Goal: Information Seeking & Learning: Learn about a topic

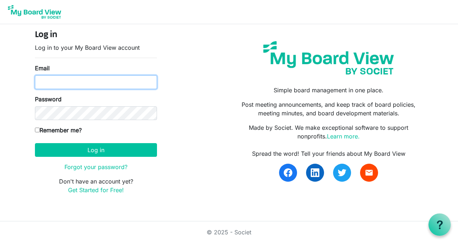
click at [89, 81] on input "Email" at bounding box center [96, 82] width 122 height 14
type input "tnurmi@bvo.ca"
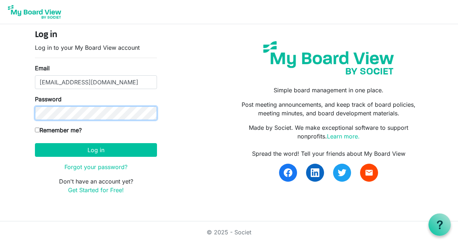
click at [35, 143] on button "Log in" at bounding box center [96, 150] width 122 height 14
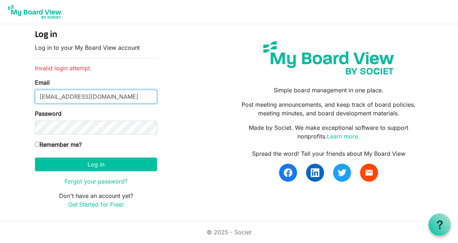
drag, startPoint x: 87, startPoint y: 94, endPoint x: 17, endPoint y: 99, distance: 69.7
click at [18, 99] on body "Log in Log in to your My Board View account Invalid login attempt. Email tnurmi…" at bounding box center [229, 110] width 458 height 220
type input "tracenurmi@hotmail.com"
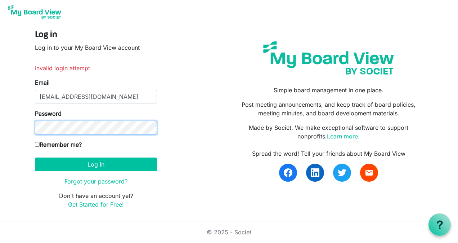
click at [35, 157] on button "Log in" at bounding box center [96, 164] width 122 height 14
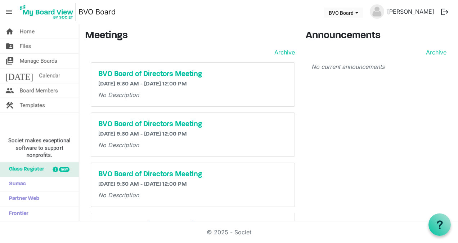
click at [132, 68] on div "BVO Board of Directors Meeting [DATE] 9:30 AM - [DATE] 12:00 PM No Description" at bounding box center [193, 85] width 204 height 44
click at [130, 72] on h5 "BVO Board of Directors Meeting" at bounding box center [192, 74] width 189 height 9
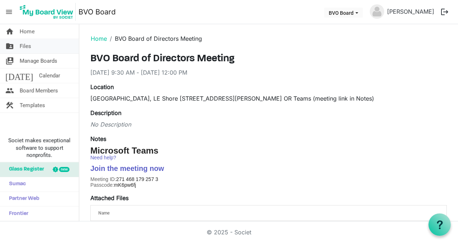
click at [23, 42] on span "Files" at bounding box center [26, 46] width 12 height 14
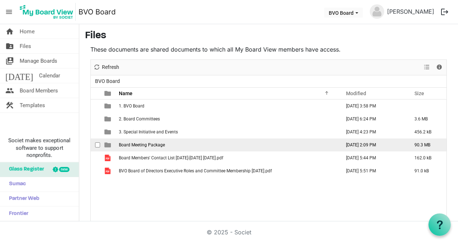
click at [132, 144] on span "Board Meeting Package" at bounding box center [142, 144] width 46 height 5
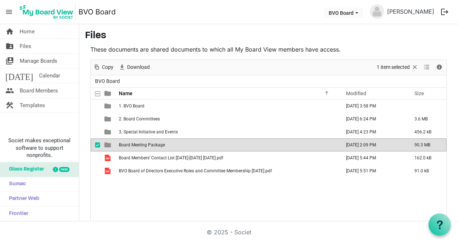
click at [132, 144] on span "Board Meeting Package" at bounding box center [142, 144] width 46 height 5
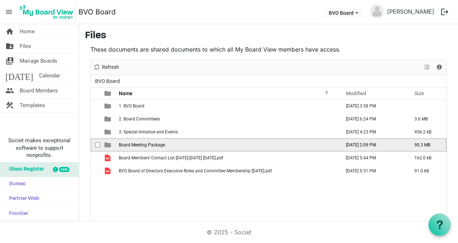
click at [132, 144] on span "Board Meeting Package" at bounding box center [142, 144] width 46 height 5
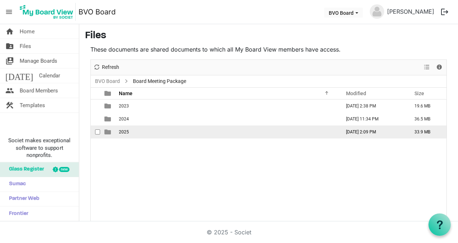
click at [124, 134] on td "2025" at bounding box center [228, 131] width 222 height 13
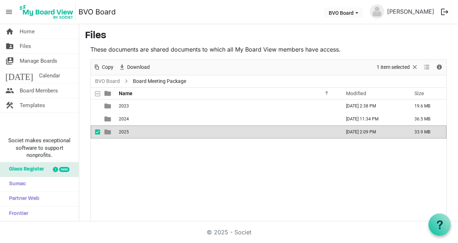
click at [124, 134] on td "2025" at bounding box center [228, 131] width 222 height 13
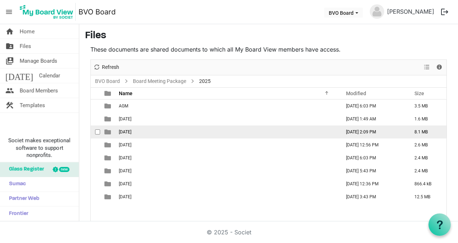
click at [127, 132] on span "[DATE]" at bounding box center [125, 131] width 13 height 5
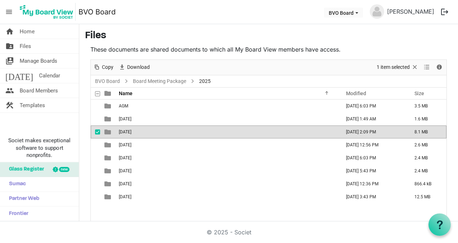
click at [127, 132] on span "August 28, 2025" at bounding box center [125, 131] width 13 height 5
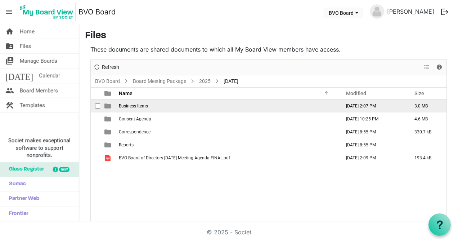
click at [131, 105] on span "Business Items" at bounding box center [133, 105] width 29 height 5
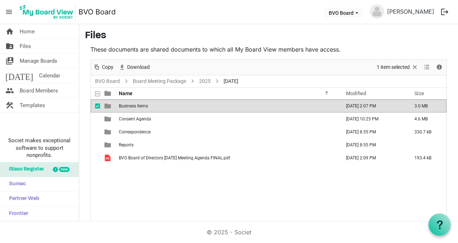
click at [131, 105] on span "Business Items" at bounding box center [133, 105] width 29 height 5
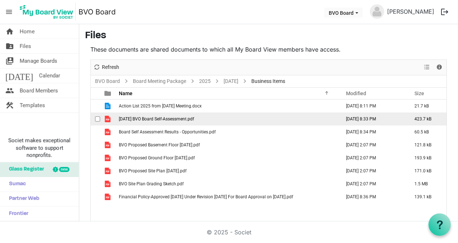
click at [124, 118] on span "April 2025 BVO Board Self-Assessment.pdf" at bounding box center [156, 118] width 75 height 5
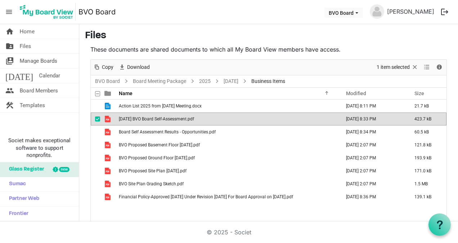
click at [124, 118] on span "April 2025 BVO Board Self-Assessment.pdf" at bounding box center [156, 118] width 75 height 5
click at [153, 117] on span "April 2025 BVO Board Self-Assessment.pdf" at bounding box center [156, 118] width 75 height 5
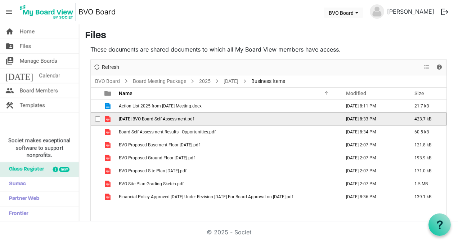
click at [153, 117] on span "April 2025 BVO Board Self-Assessment.pdf" at bounding box center [156, 118] width 75 height 5
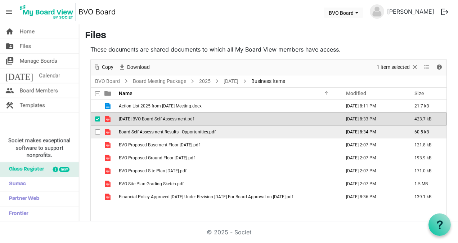
click at [152, 131] on span "Board Self Assessment Results - Opportunities.pdf" at bounding box center [167, 131] width 97 height 5
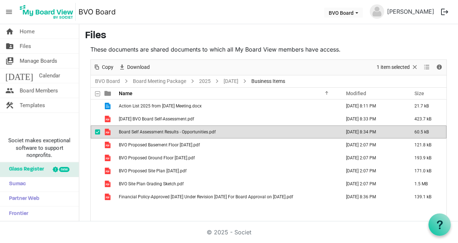
click at [152, 131] on span "Board Self Assessment Results - Opportunities.pdf" at bounding box center [167, 131] width 97 height 5
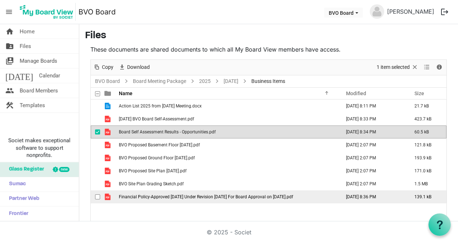
click at [146, 199] on td "Financial Policy-Approved Aug 2023 Under Revision July 2025 For Board Approval …" at bounding box center [228, 196] width 222 height 13
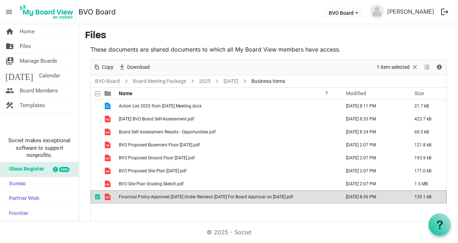
click at [146, 199] on td "Financial Policy-Approved Aug 2023 Under Revision July 2025 For Board Approval …" at bounding box center [228, 196] width 222 height 13
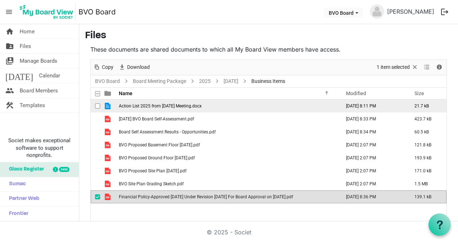
click at [165, 105] on span "Action List 2025 from June 26, 2025 Meeting.docx" at bounding box center [160, 105] width 83 height 5
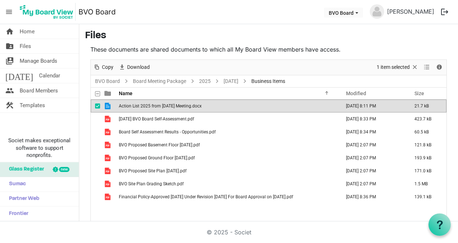
click at [165, 105] on span "Action List 2025 from June 26, 2025 Meeting.docx" at bounding box center [160, 105] width 83 height 5
click at [156, 38] on h3 "Files" at bounding box center [268, 36] width 367 height 12
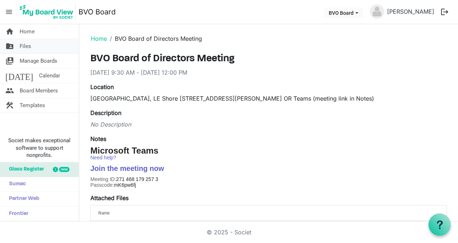
click at [29, 45] on span "Files" at bounding box center [26, 46] width 12 height 14
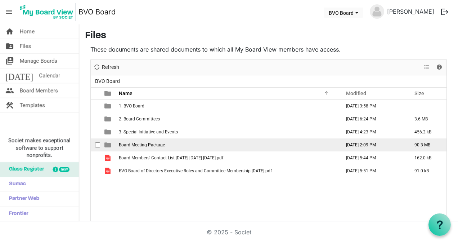
click at [158, 147] on span "Board Meeting Package" at bounding box center [142, 144] width 46 height 5
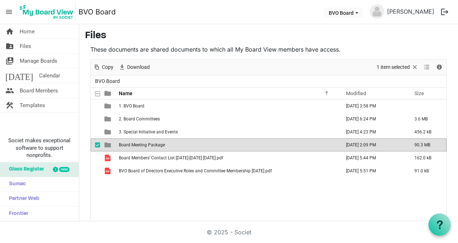
click at [158, 147] on span "Board Meeting Package" at bounding box center [142, 144] width 46 height 5
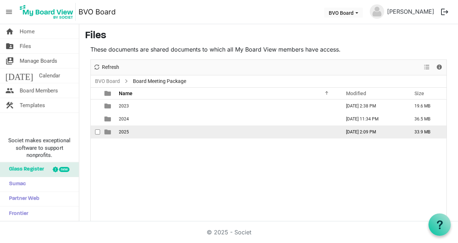
click at [124, 131] on span "2025" at bounding box center [124, 131] width 10 height 5
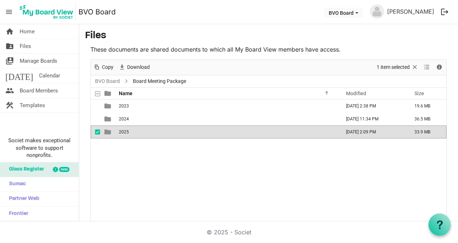
click at [124, 131] on span "2025" at bounding box center [124, 131] width 10 height 5
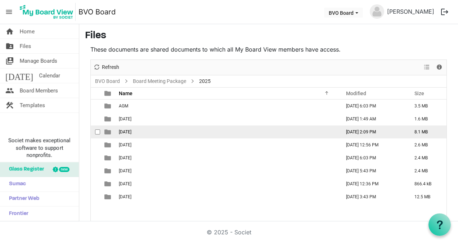
click at [127, 129] on span "August 28, 2025" at bounding box center [125, 131] width 13 height 5
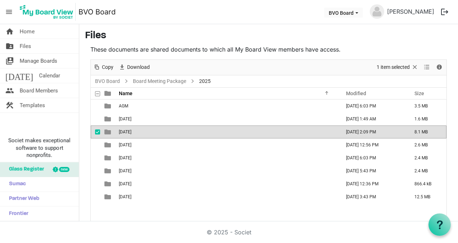
click at [127, 129] on span "August 28, 2025" at bounding box center [125, 131] width 13 height 5
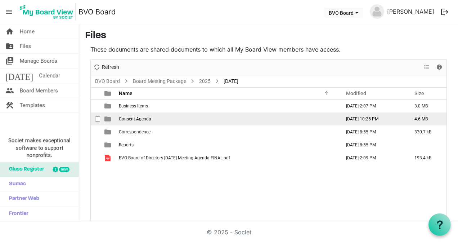
click at [143, 118] on span "Consent Agenda" at bounding box center [135, 118] width 32 height 5
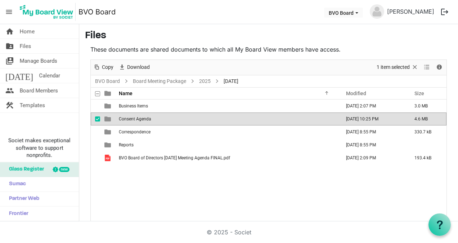
click at [143, 118] on span "Consent Agenda" at bounding box center [135, 118] width 32 height 5
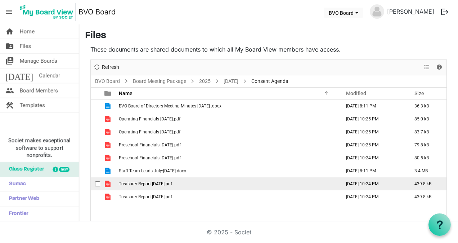
click at [147, 182] on span "Treasurer Report July 25.pdf" at bounding box center [145, 183] width 53 height 5
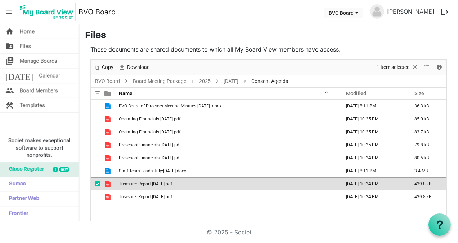
click at [147, 182] on span "Treasurer Report July 25.pdf" at bounding box center [145, 183] width 53 height 5
drag, startPoint x: 236, startPoint y: 63, endPoint x: 145, endPoint y: 219, distance: 180.9
click at [156, 206] on div "BVO Board of Directors Meeting Minutes June 26th, 2025 .docx August 25, 2025 8:…" at bounding box center [269, 160] width 356 height 122
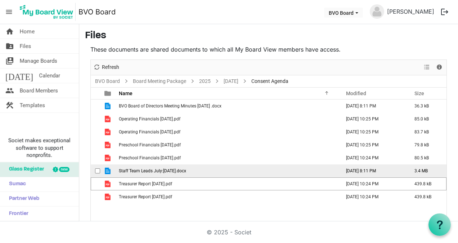
click at [154, 170] on span "Staff Team Leads July:August 2025.docx" at bounding box center [152, 170] width 67 height 5
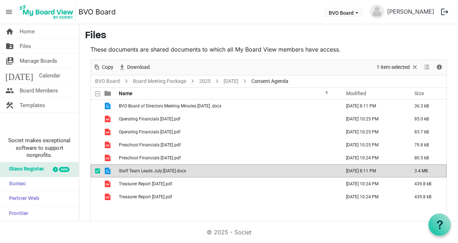
click at [154, 170] on span "Staff Team Leads July:August 2025.docx" at bounding box center [152, 170] width 67 height 5
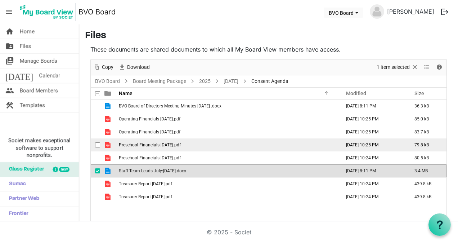
click at [121, 145] on span "Preschool Financials July 25.pdf" at bounding box center [150, 144] width 62 height 5
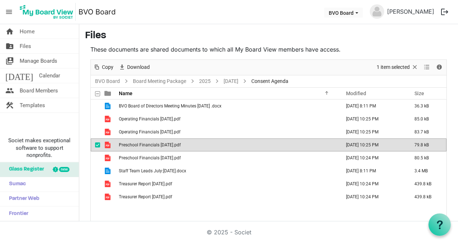
click at [140, 145] on span "Preschool Financials July 25.pdf" at bounding box center [150, 144] width 62 height 5
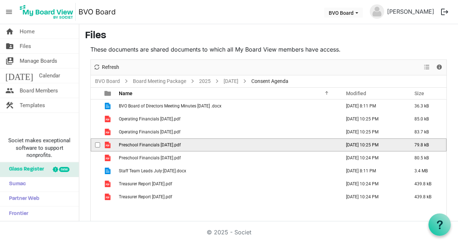
click at [140, 145] on span "Preschool Financials July 25.pdf" at bounding box center [150, 144] width 62 height 5
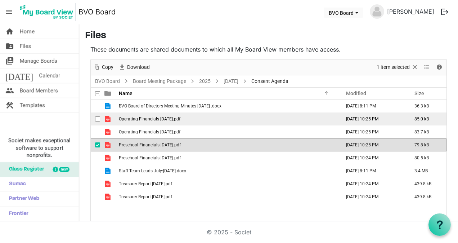
click at [142, 118] on span "Operating Financials July 25.pdf" at bounding box center [150, 118] width 62 height 5
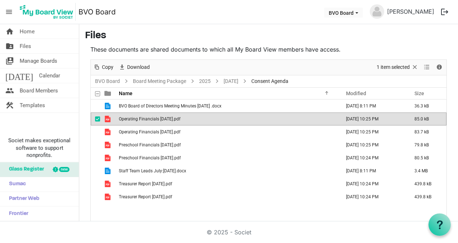
click at [142, 118] on span "Operating Financials July 25.pdf" at bounding box center [150, 118] width 62 height 5
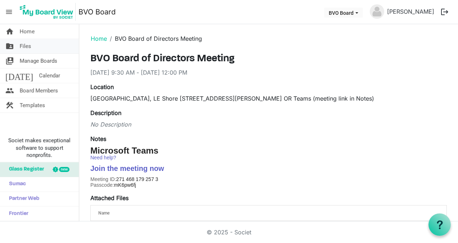
click at [24, 43] on span "Files" at bounding box center [26, 46] width 12 height 14
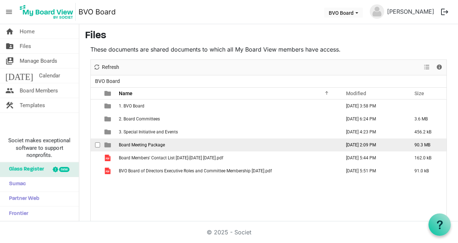
click at [145, 146] on span "Board Meeting Package" at bounding box center [142, 144] width 46 height 5
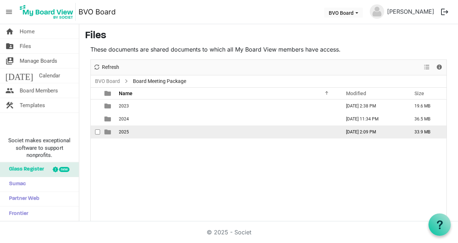
click at [131, 131] on td "2025" at bounding box center [228, 131] width 222 height 13
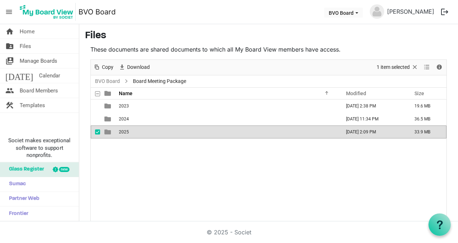
click at [131, 131] on td "2025" at bounding box center [228, 131] width 222 height 13
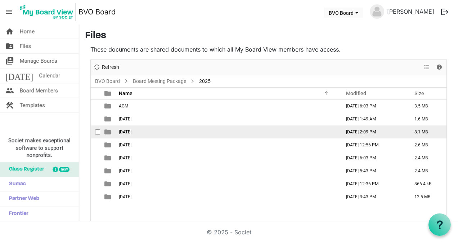
click at [129, 130] on span "August 28, 2025" at bounding box center [125, 131] width 13 height 5
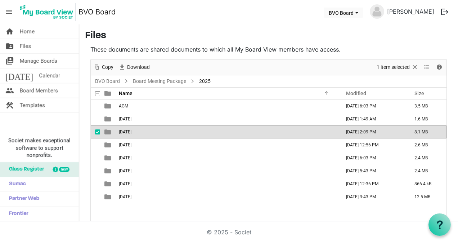
click at [129, 130] on span "August 28, 2025" at bounding box center [125, 131] width 13 height 5
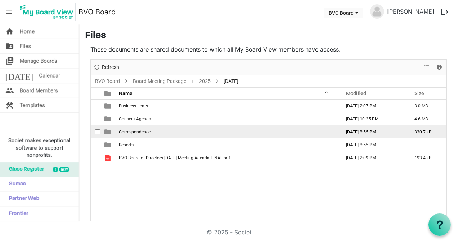
click at [133, 129] on span "Correspondence" at bounding box center [135, 131] width 32 height 5
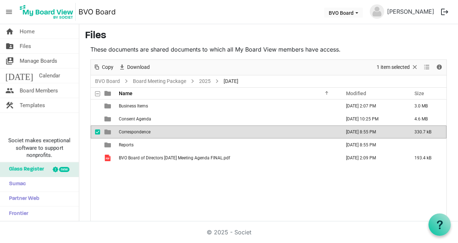
click at [133, 129] on span "Correspondence" at bounding box center [135, 131] width 32 height 5
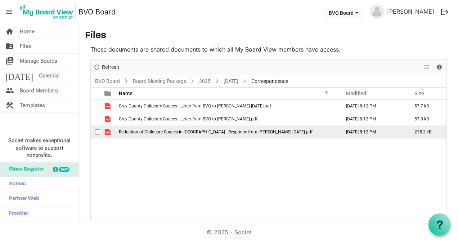
click at [148, 130] on span "Reduction of Childcare Spaces in Grey County - Response from Brian Suanderson J…" at bounding box center [216, 131] width 194 height 5
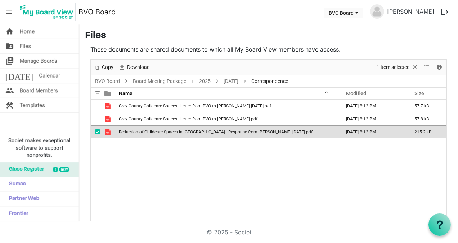
click at [148, 130] on span "Reduction of Childcare Spaces in Grey County - Response from Brian Suanderson J…" at bounding box center [216, 131] width 194 height 5
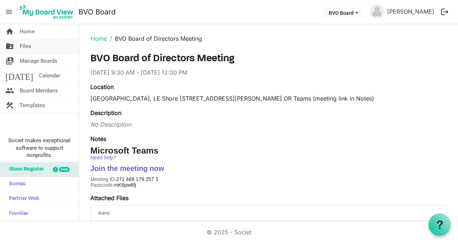
click at [27, 44] on span "Files" at bounding box center [26, 46] width 12 height 14
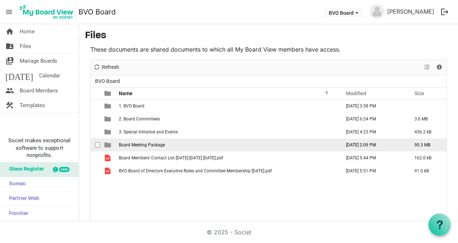
click at [139, 143] on span "Board Meeting Package" at bounding box center [142, 144] width 46 height 5
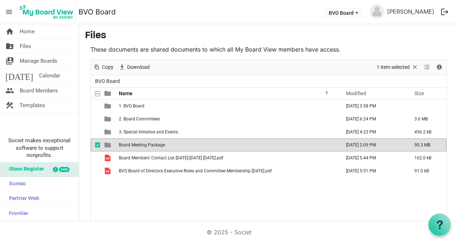
click at [139, 143] on span "Board Meeting Package" at bounding box center [142, 144] width 46 height 5
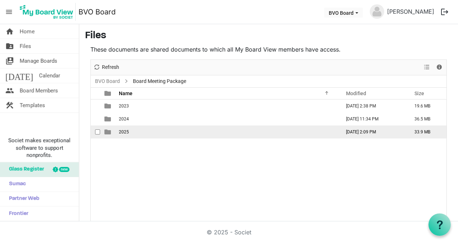
click at [130, 131] on td "2025" at bounding box center [228, 131] width 222 height 13
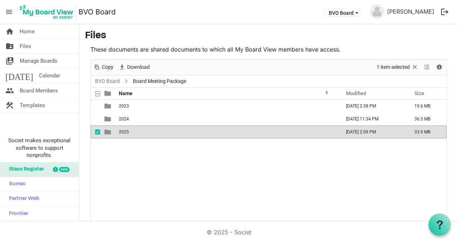
click at [130, 131] on td "2025" at bounding box center [228, 131] width 222 height 13
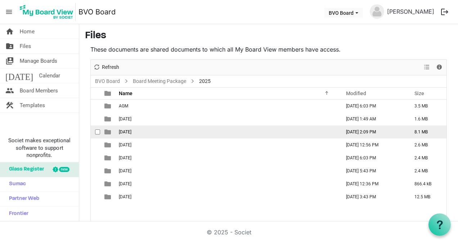
click at [125, 132] on span "August 28, 2025" at bounding box center [125, 131] width 13 height 5
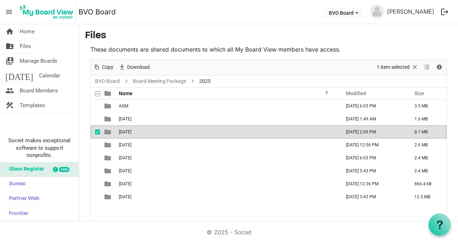
click at [125, 132] on span "August 28, 2025" at bounding box center [125, 131] width 13 height 5
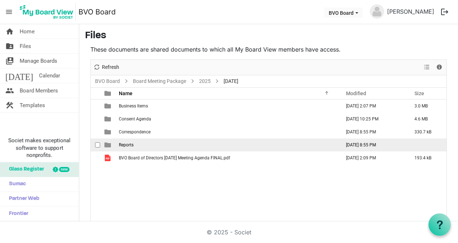
click at [130, 142] on span "Reports" at bounding box center [126, 144] width 15 height 5
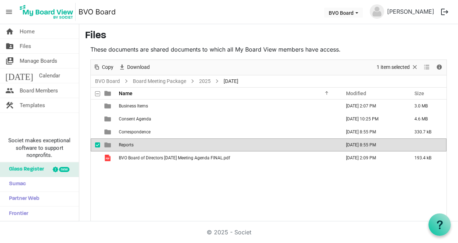
click at [130, 142] on span "Reports" at bounding box center [126, 144] width 15 height 5
